Goal: Information Seeking & Learning: Learn about a topic

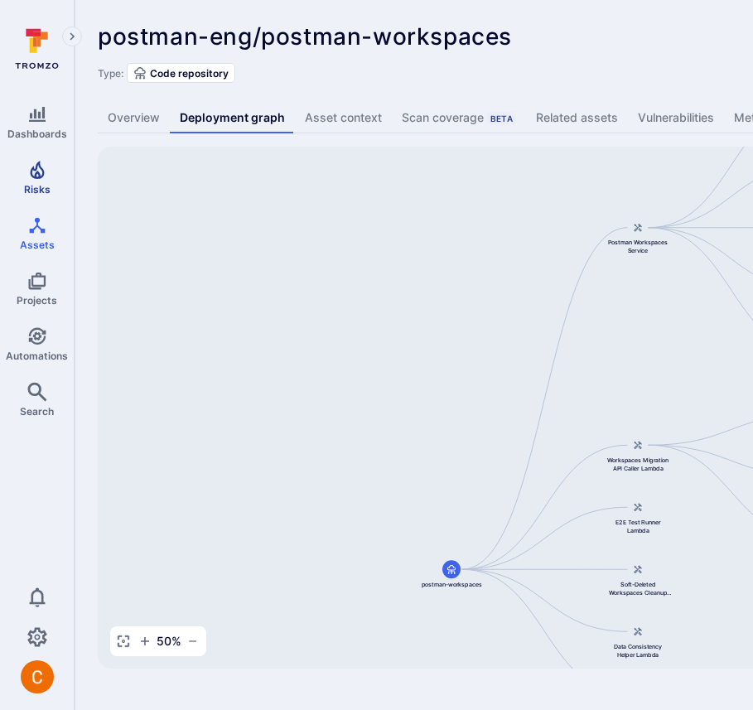
click at [37, 166] on icon "Risks" at bounding box center [37, 170] width 20 height 20
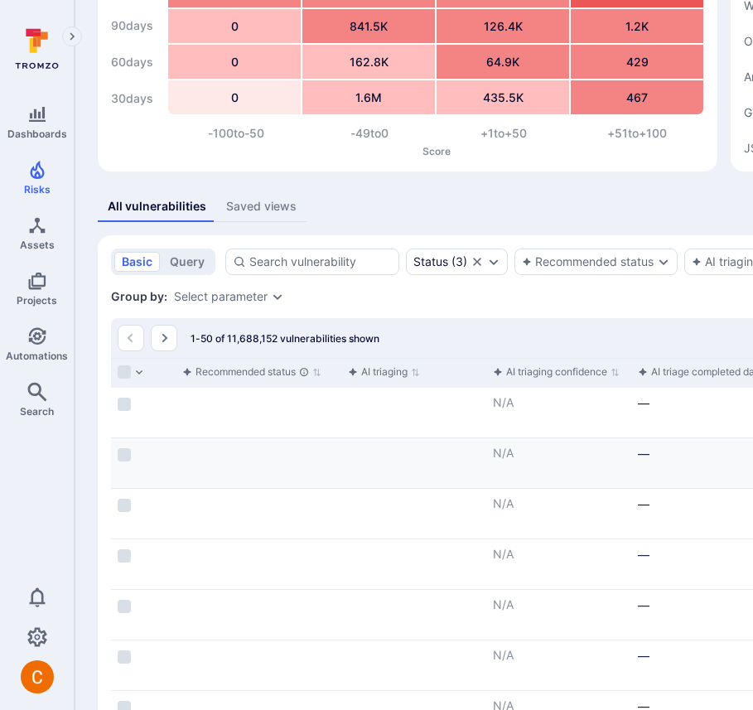
scroll to position [0, 200]
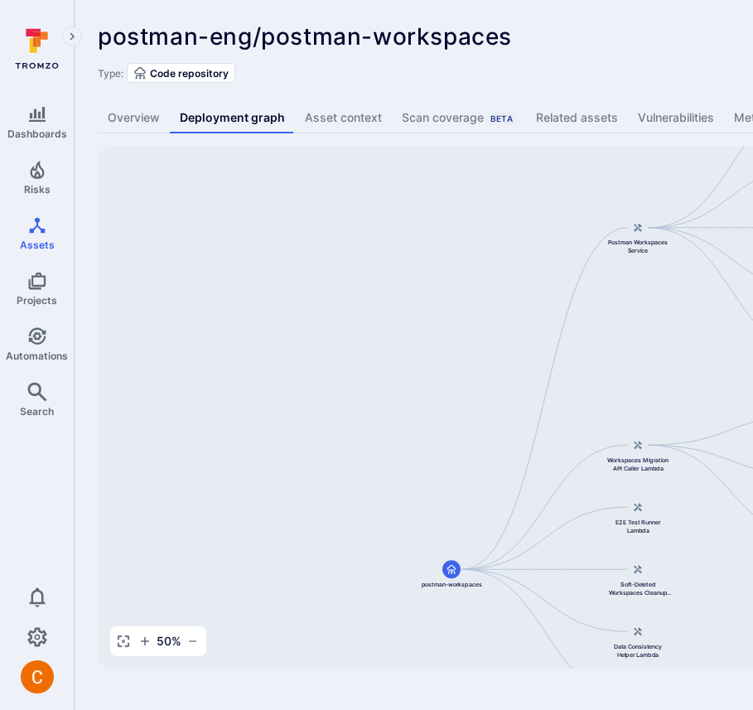
click at [680, 117] on link "Vulnerabilities" at bounding box center [676, 118] width 96 height 31
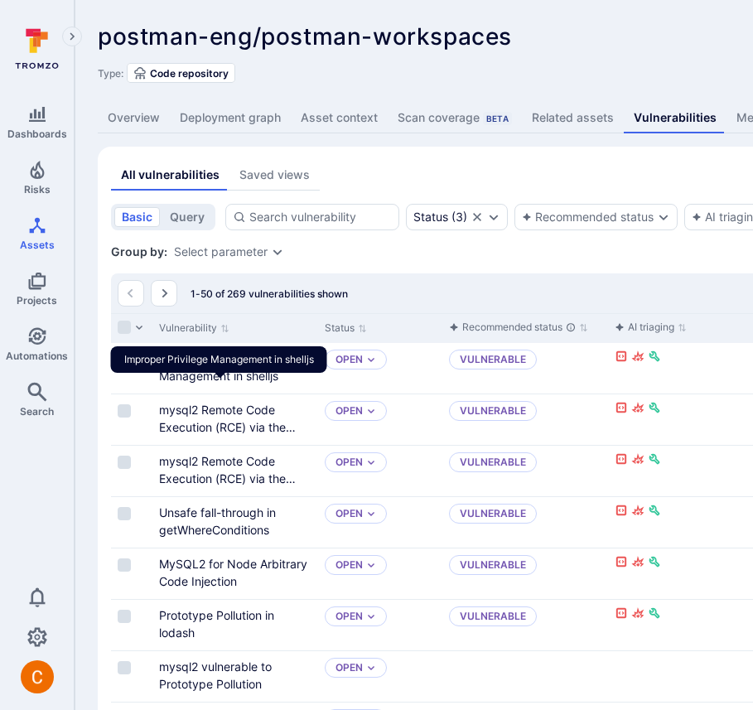
click at [190, 383] on link "Improper Privilege Management in shelljs" at bounding box center [218, 366] width 119 height 31
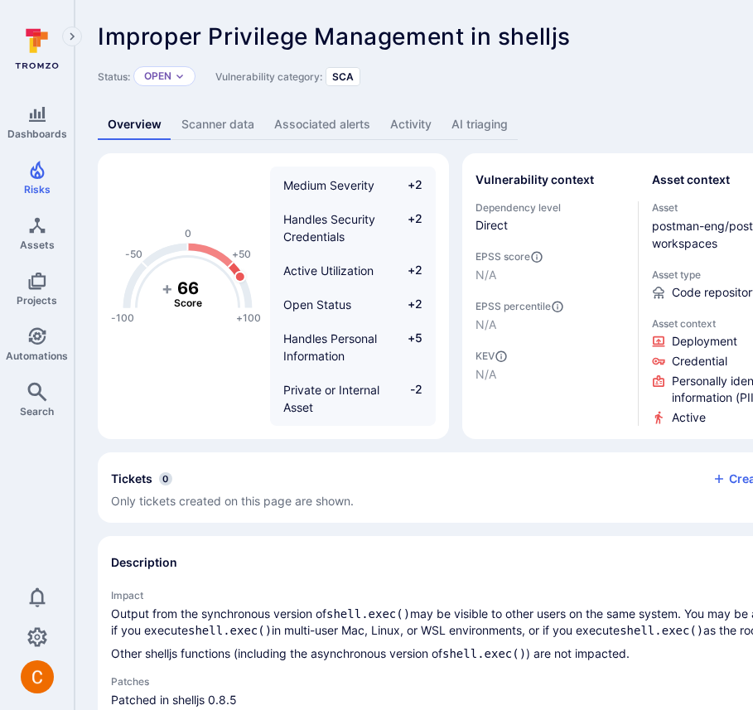
click at [456, 123] on link "AI triaging" at bounding box center [479, 124] width 76 height 31
